Goal: Transaction & Acquisition: Download file/media

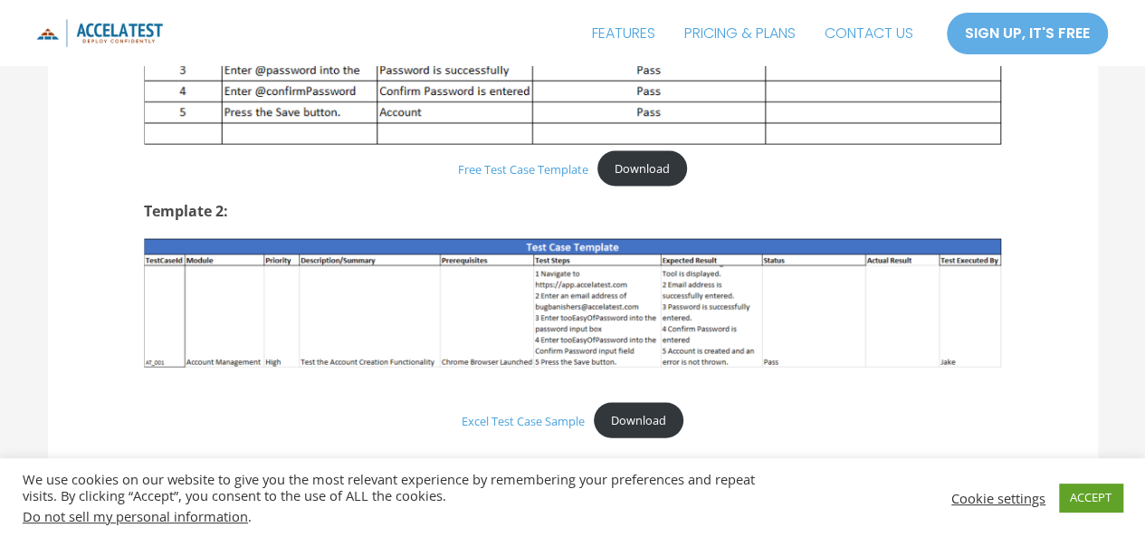
scroll to position [1737, 0]
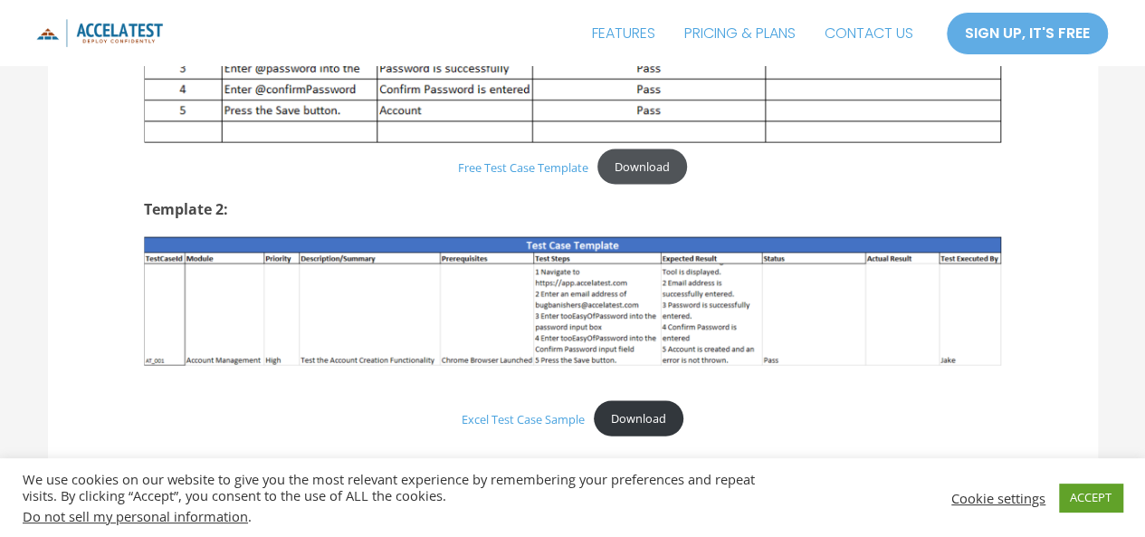
click at [626, 153] on link "Download" at bounding box center [642, 166] width 90 height 35
click at [1075, 492] on link "ACCEPT" at bounding box center [1090, 497] width 63 height 28
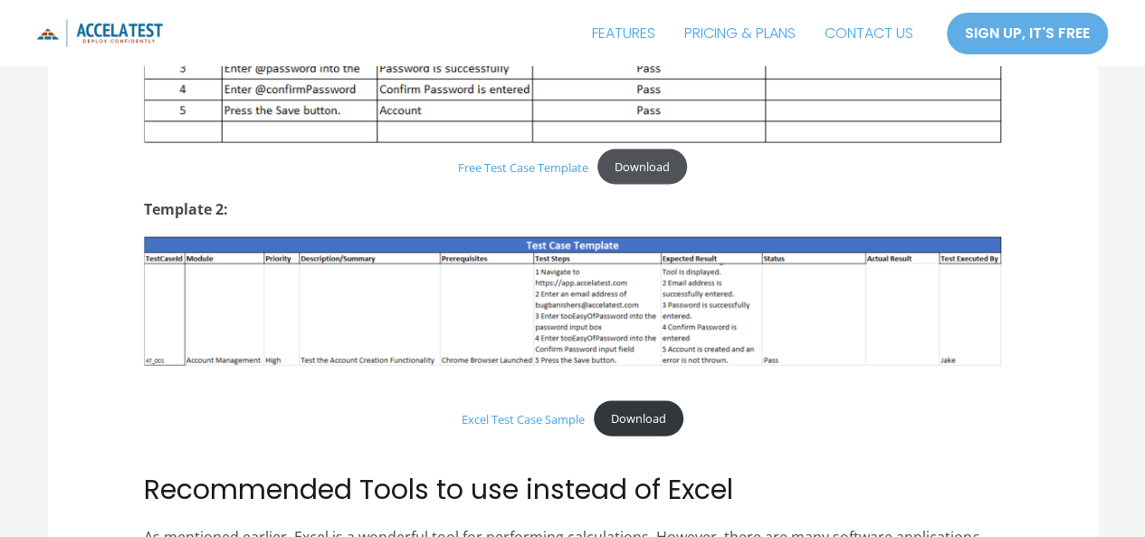
click at [643, 166] on link "Download" at bounding box center [642, 166] width 90 height 35
click at [646, 424] on link "Download" at bounding box center [639, 418] width 90 height 35
